Goal: Task Accomplishment & Management: Complete application form

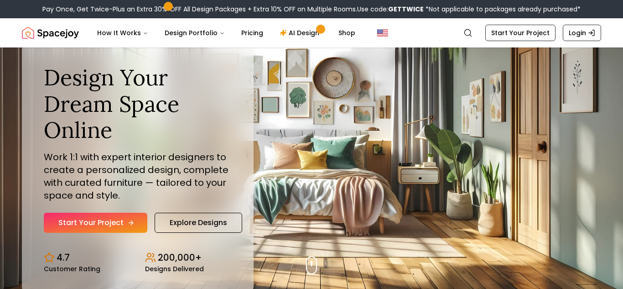
click at [86, 224] on link "Start Your Project" at bounding box center [96, 223] width 104 height 20
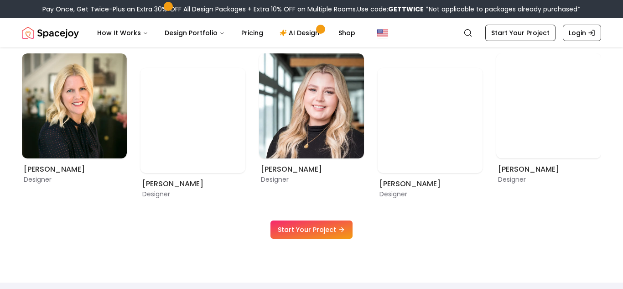
scroll to position [507, 0]
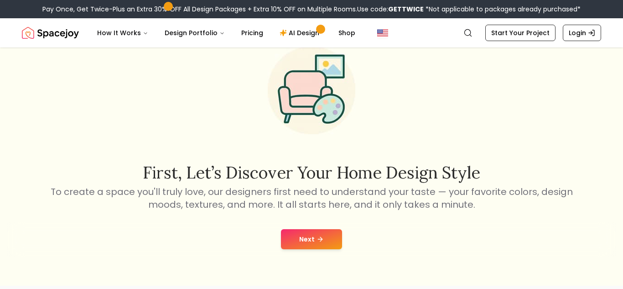
click at [296, 238] on button "Next" at bounding box center [311, 239] width 61 height 20
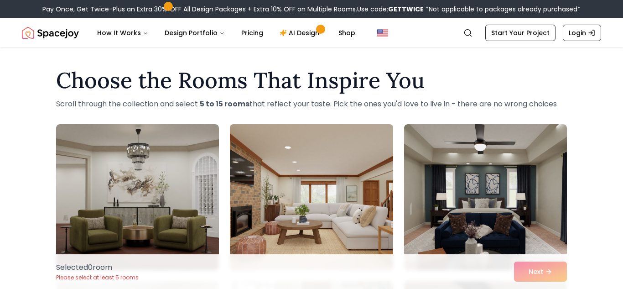
click at [317, 165] on img at bounding box center [311, 196] width 171 height 153
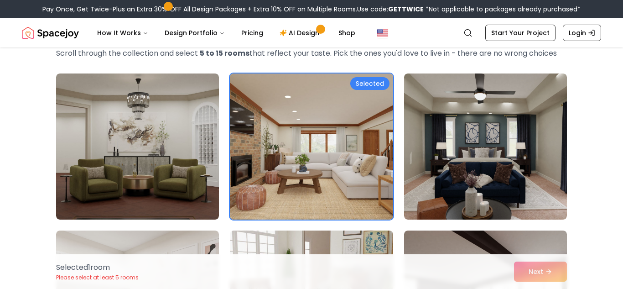
click at [317, 165] on img at bounding box center [311, 146] width 171 height 153
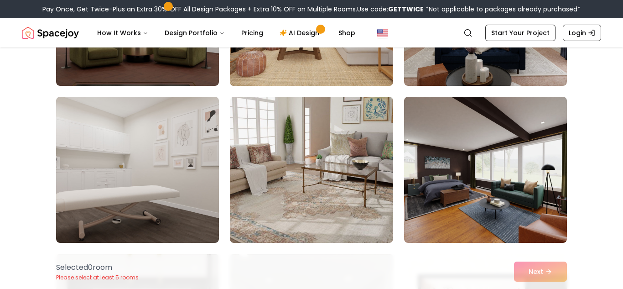
click at [317, 165] on img at bounding box center [311, 170] width 163 height 146
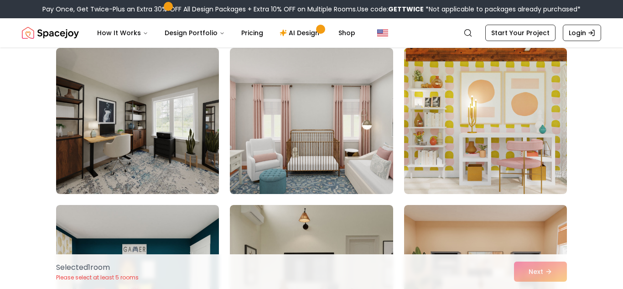
click at [317, 165] on img at bounding box center [311, 121] width 163 height 146
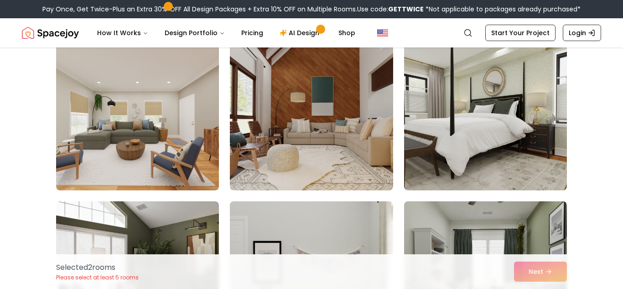
scroll to position [1023, 0]
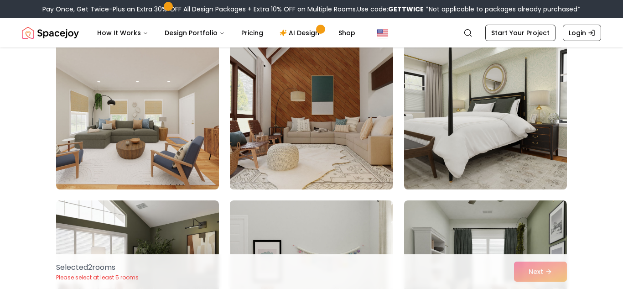
click at [480, 148] on img at bounding box center [485, 116] width 171 height 153
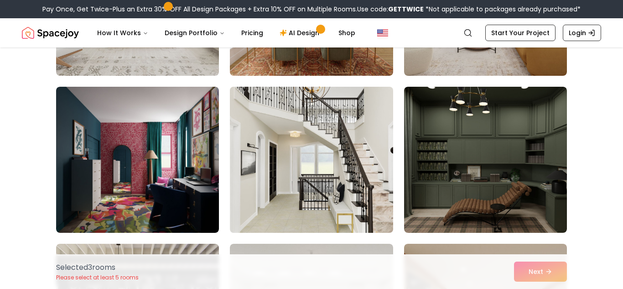
click at [355, 168] on img at bounding box center [311, 159] width 171 height 153
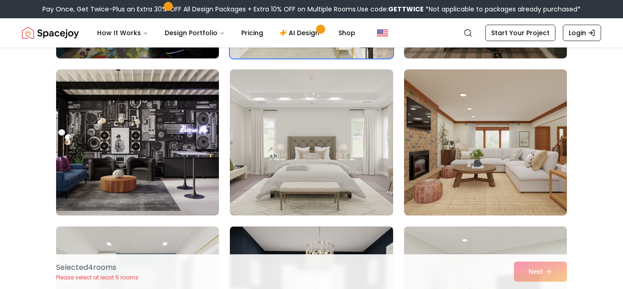
scroll to position [2103, 0]
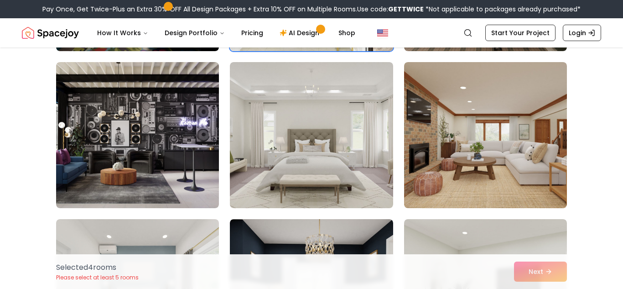
click at [355, 168] on img at bounding box center [311, 135] width 163 height 146
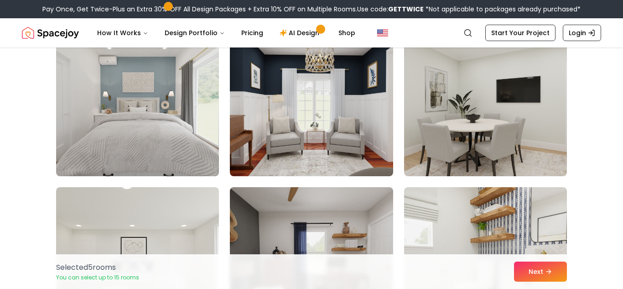
scroll to position [2293, 0]
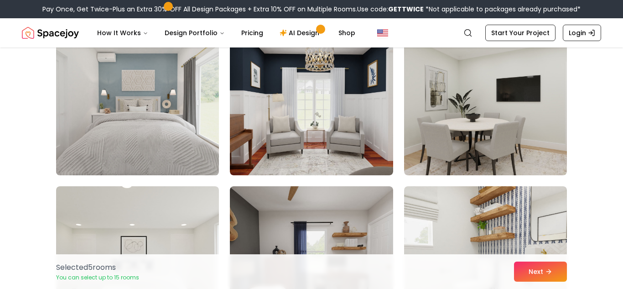
click at [129, 132] on img at bounding box center [137, 102] width 171 height 153
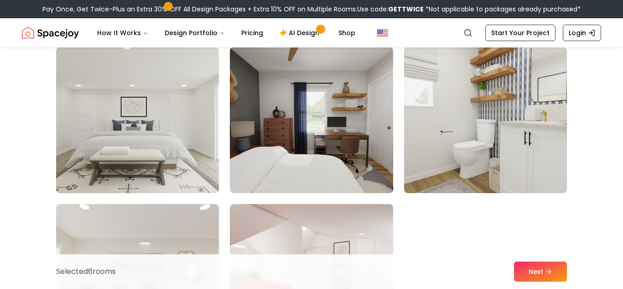
scroll to position [2434, 0]
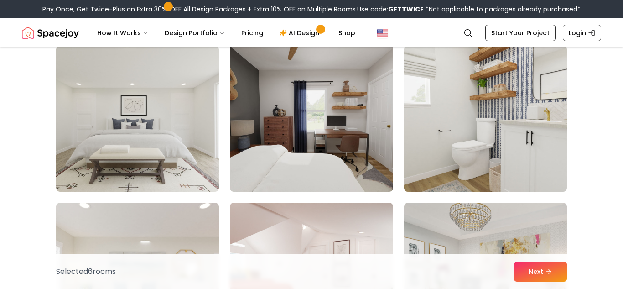
click at [497, 136] on img at bounding box center [485, 118] width 171 height 153
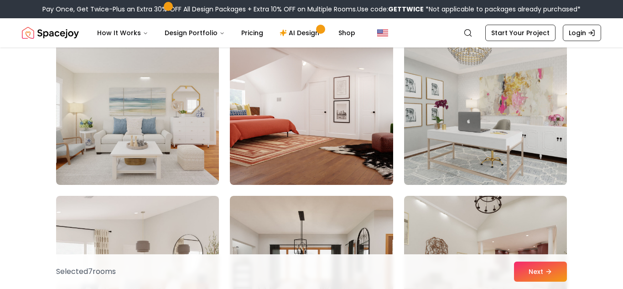
click at [473, 137] on img at bounding box center [485, 111] width 171 height 153
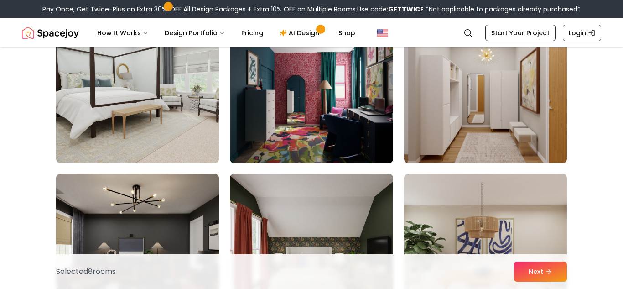
scroll to position [4191, 0]
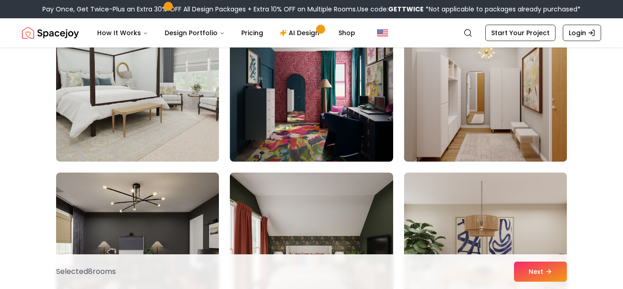
click at [464, 147] on img at bounding box center [485, 88] width 171 height 153
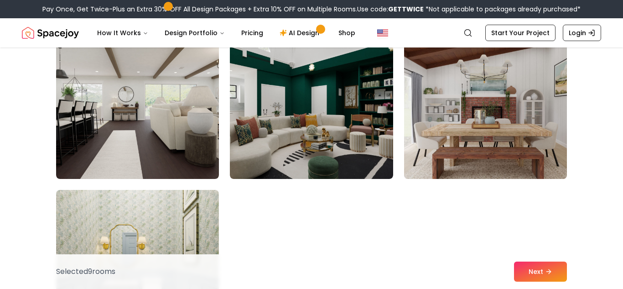
scroll to position [5113, 0]
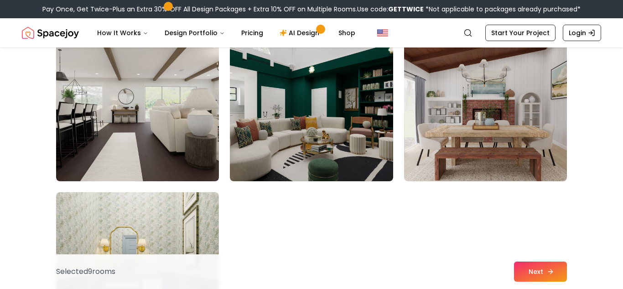
click at [540, 265] on button "Next" at bounding box center [540, 272] width 53 height 20
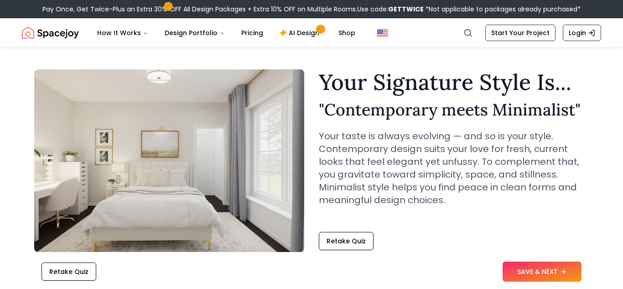
scroll to position [16, 0]
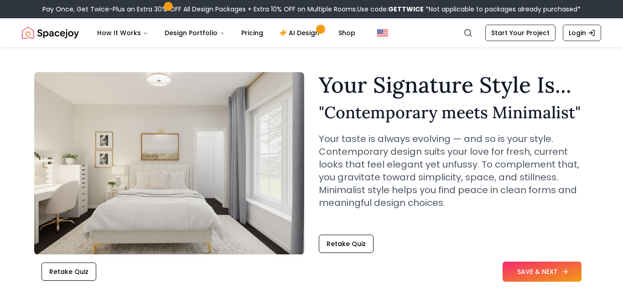
click at [532, 276] on button "SAVE & NEXT" at bounding box center [542, 272] width 79 height 20
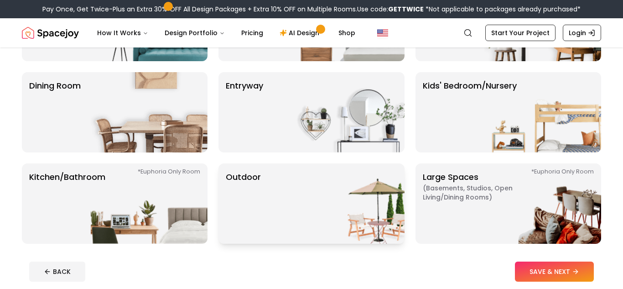
scroll to position [146, 0]
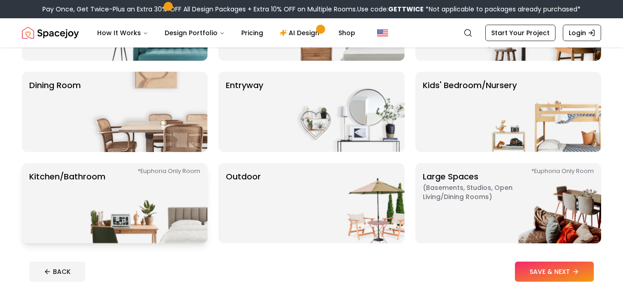
click at [136, 209] on img at bounding box center [149, 203] width 117 height 80
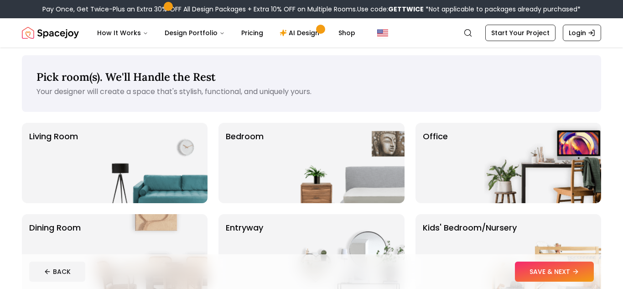
scroll to position [0, 0]
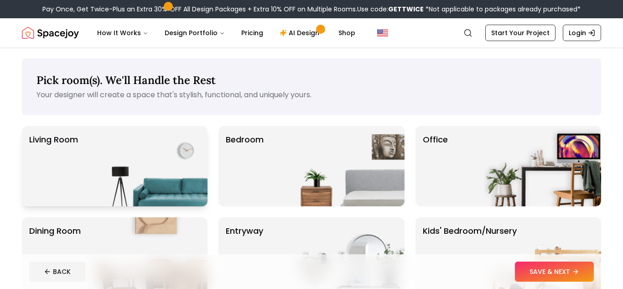
click at [158, 163] on img at bounding box center [149, 166] width 117 height 80
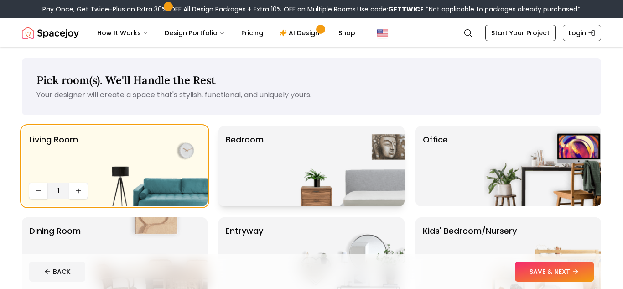
click at [301, 164] on img at bounding box center [346, 166] width 117 height 80
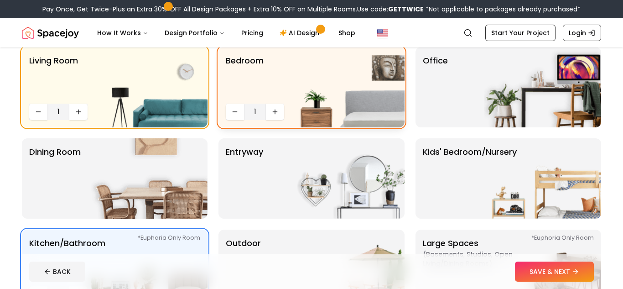
scroll to position [83, 0]
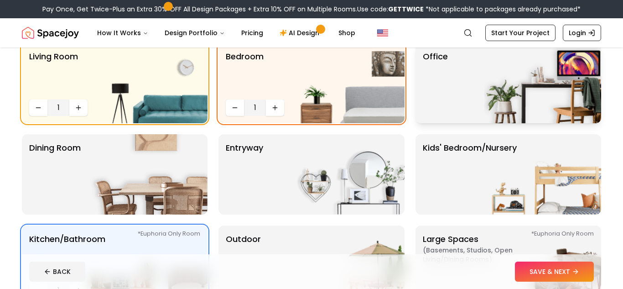
click at [468, 102] on div "Office" at bounding box center [509, 83] width 186 height 80
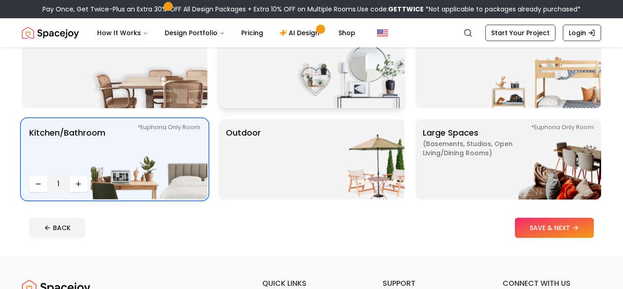
scroll to position [190, 0]
click at [285, 95] on div "entryway" at bounding box center [312, 67] width 186 height 80
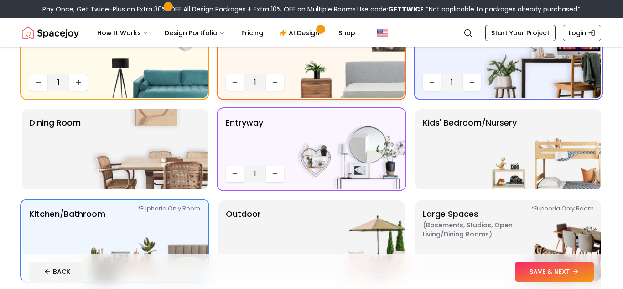
scroll to position [110, 0]
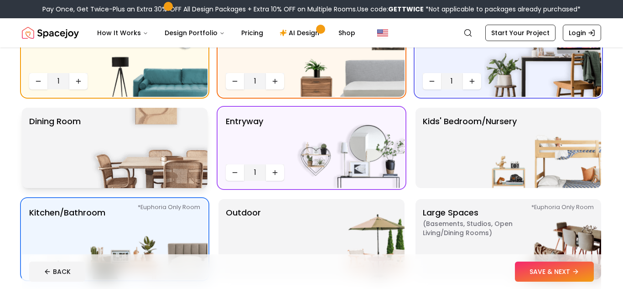
click at [165, 169] on img at bounding box center [149, 148] width 117 height 80
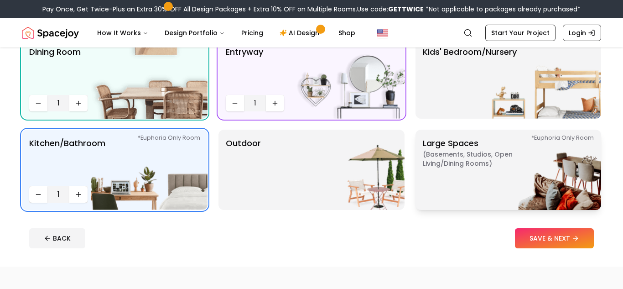
scroll to position [180, 0]
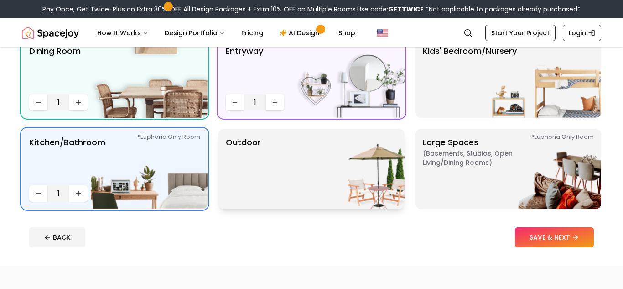
click at [347, 173] on img at bounding box center [346, 169] width 117 height 80
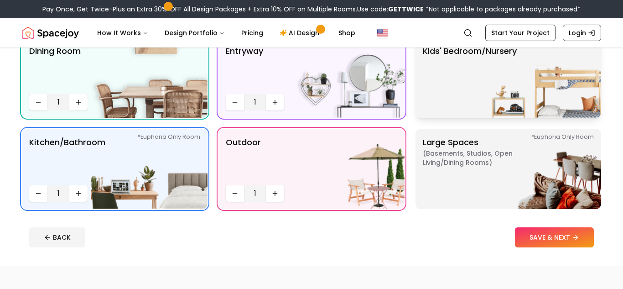
click at [535, 66] on img at bounding box center [543, 77] width 117 height 80
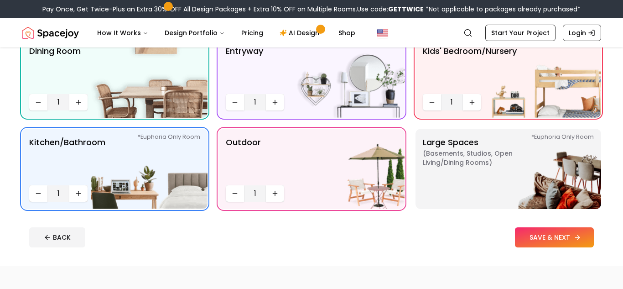
click at [572, 235] on button "SAVE & NEXT" at bounding box center [554, 237] width 79 height 20
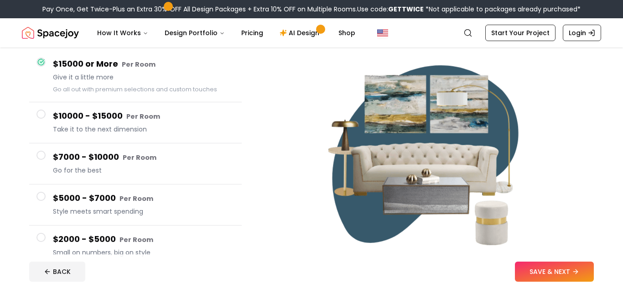
scroll to position [84, 0]
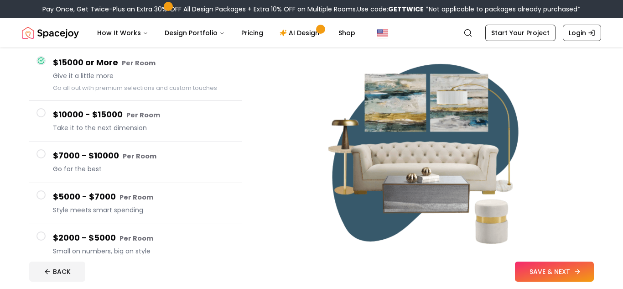
click at [529, 267] on button "SAVE & NEXT" at bounding box center [554, 272] width 79 height 20
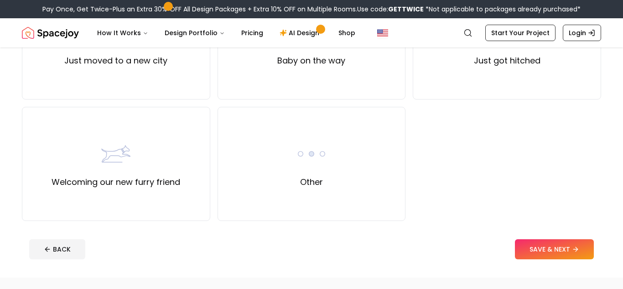
scroll to position [384, 0]
click at [356, 164] on div "Other" at bounding box center [312, 163] width 189 height 114
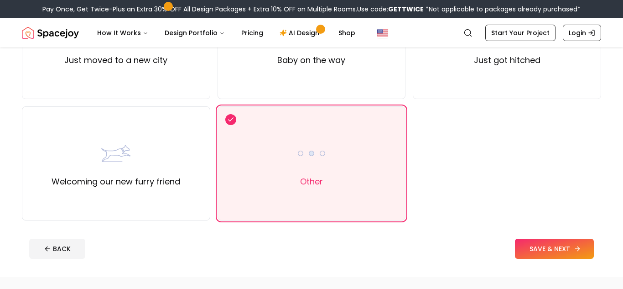
click at [533, 248] on button "SAVE & NEXT" at bounding box center [554, 249] width 79 height 20
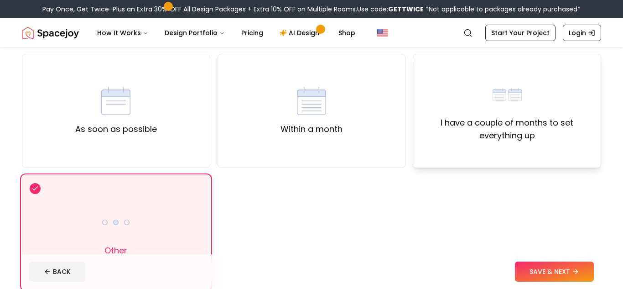
scroll to position [70, 0]
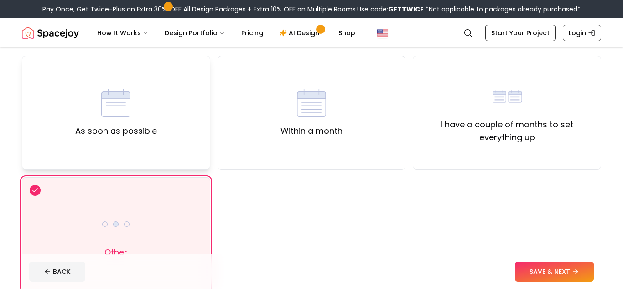
click at [152, 140] on div "As soon as possible" at bounding box center [116, 113] width 189 height 114
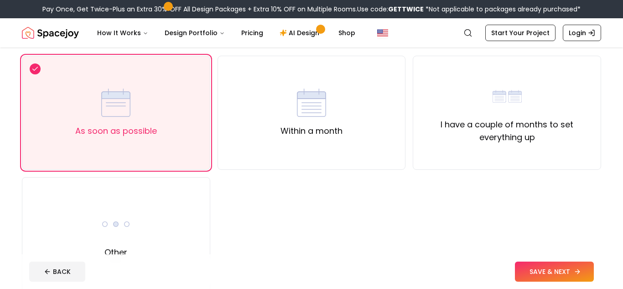
click at [563, 268] on button "SAVE & NEXT" at bounding box center [554, 272] width 79 height 20
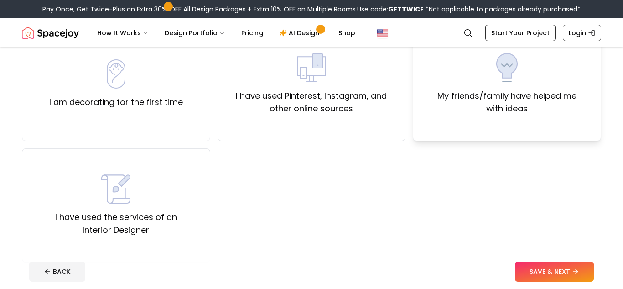
scroll to position [100, 0]
click at [496, 98] on label "My friends/family have helped me with ideas" at bounding box center [507, 101] width 173 height 26
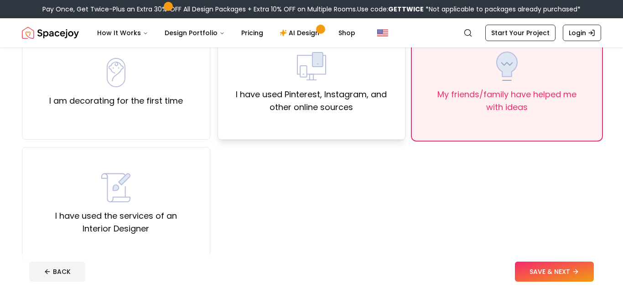
click at [366, 93] on label "I have used Pinterest, Instagram, and other online sources" at bounding box center [311, 101] width 173 height 26
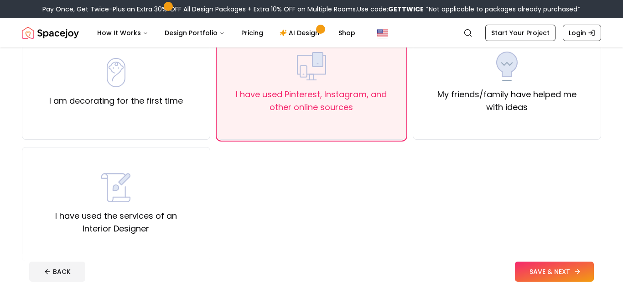
click at [525, 269] on button "SAVE & NEXT" at bounding box center [554, 272] width 79 height 20
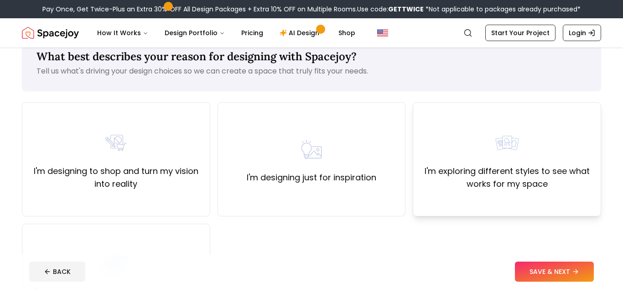
scroll to position [31, 0]
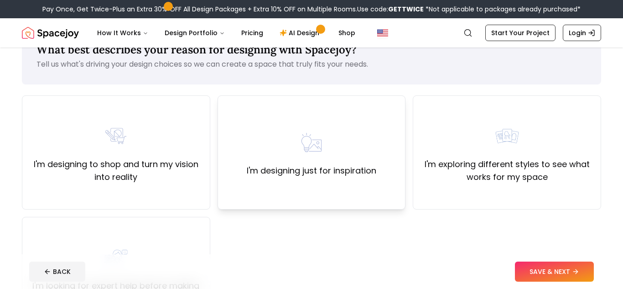
click at [345, 176] on label "I'm designing just for inspiration" at bounding box center [312, 170] width 130 height 13
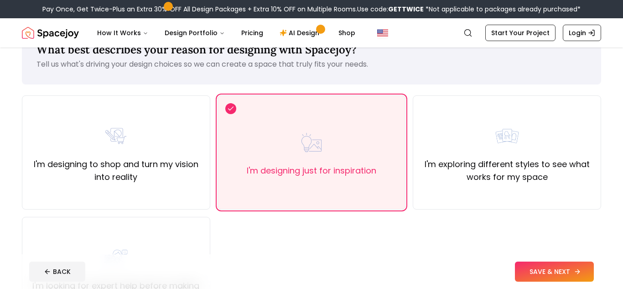
click at [529, 266] on button "SAVE & NEXT" at bounding box center [554, 272] width 79 height 20
